Goal: Information Seeking & Learning: Learn about a topic

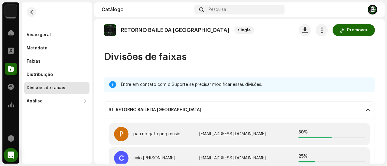
scroll to position [34, 0]
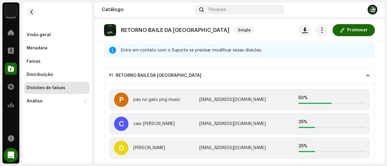
drag, startPoint x: 0, startPoint y: 0, endPoint x: 275, endPoint y: 24, distance: 275.9
click at [275, 24] on div "RETORNO BAILE DA RUA 2 Single Promover" at bounding box center [239, 30] width 271 height 12
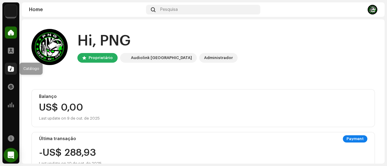
click at [11, 67] on span at bounding box center [11, 68] width 6 height 5
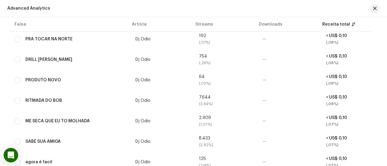
scroll to position [1154, 0]
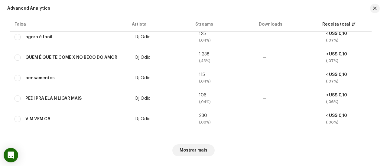
click at [214, 150] on div "Mostrar mais" at bounding box center [193, 148] width 367 height 36
click at [209, 152] on button "Mostrar mais" at bounding box center [193, 151] width 42 height 12
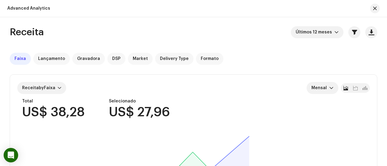
scroll to position [0, 0]
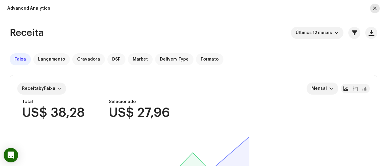
click at [374, 9] on span "button" at bounding box center [375, 8] width 4 height 5
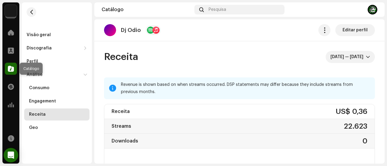
click at [8, 70] on div at bounding box center [11, 69] width 12 height 12
